Goal: Task Accomplishment & Management: Manage account settings

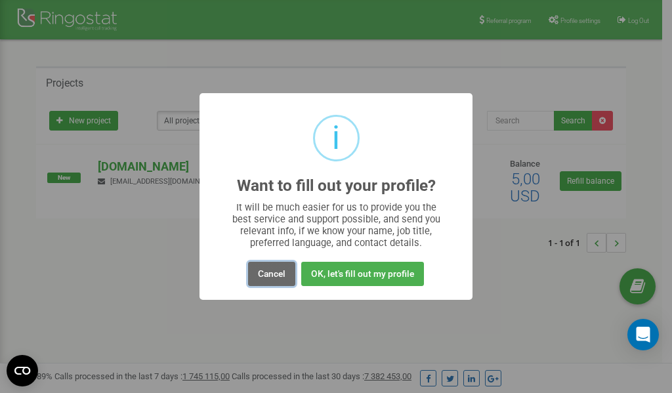
click at [273, 276] on button "Cancel" at bounding box center [271, 274] width 47 height 24
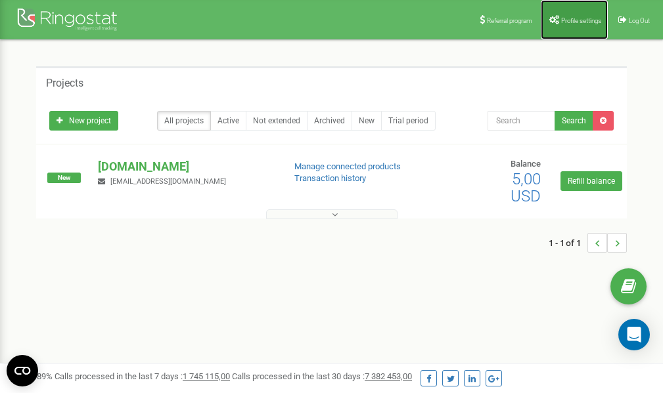
click at [568, 22] on span "Profile settings" at bounding box center [581, 20] width 40 height 7
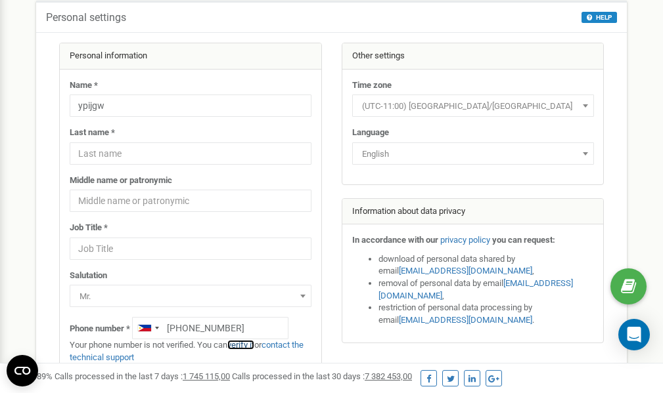
click at [250, 346] on link "verify it" at bounding box center [240, 345] width 27 height 10
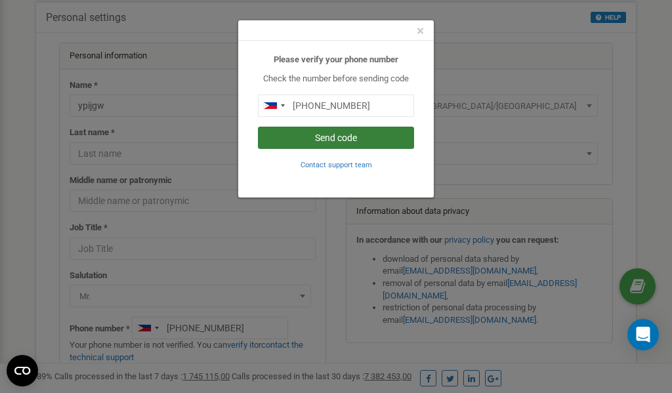
click at [330, 137] on button "Send code" at bounding box center [336, 138] width 156 height 22
